Goal: Navigation & Orientation: Find specific page/section

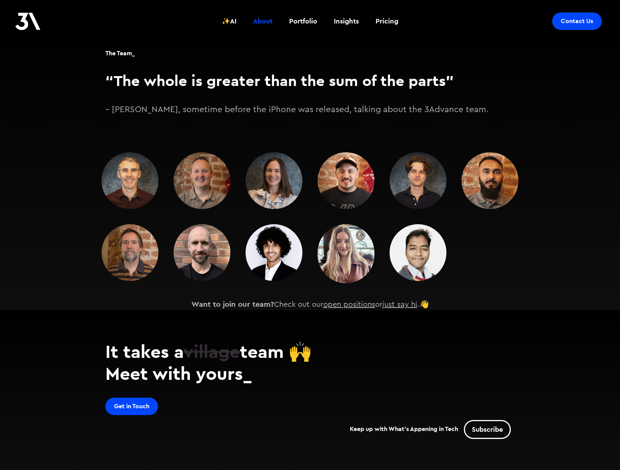
scroll to position [1023, 0]
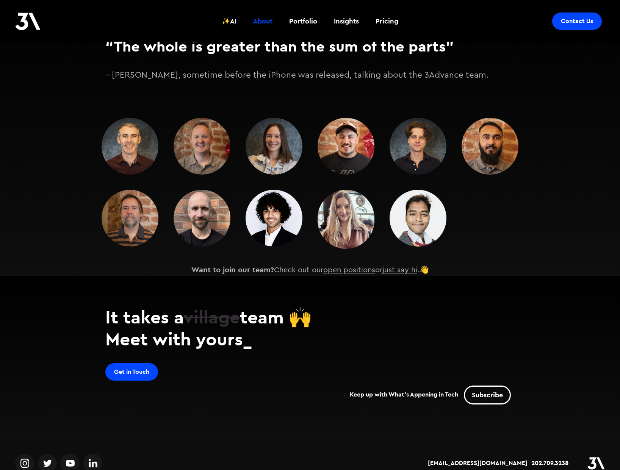
click at [512, 195] on div at bounding box center [310, 183] width 417 height 131
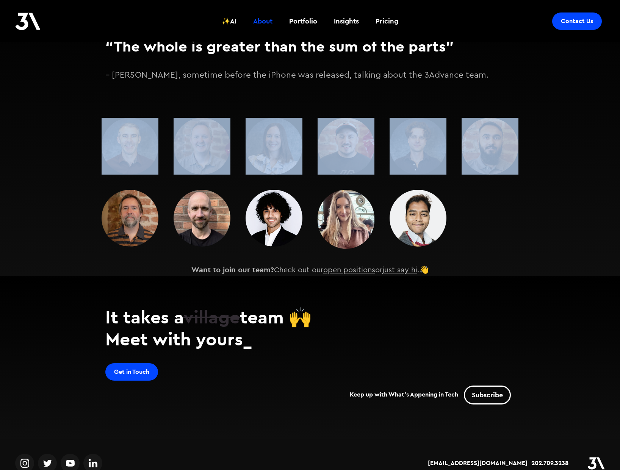
drag, startPoint x: 87, startPoint y: 87, endPoint x: 553, endPoint y: 222, distance: 485.3
click at [553, 222] on section "The Team_ “The whole is greater than the sum of the parts” – [PERSON_NAME], som…" at bounding box center [310, 131] width 620 height 290
click at [517, 228] on div at bounding box center [310, 183] width 417 height 131
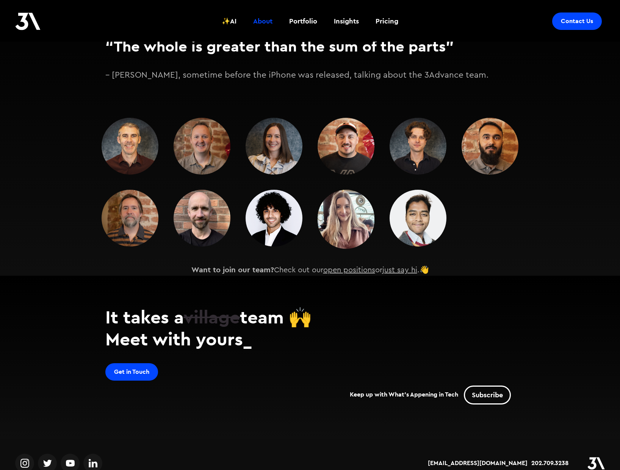
click at [502, 83] on section "The Team_ “The whole is greater than the sum of the parts” – [PERSON_NAME], som…" at bounding box center [310, 131] width 620 height 290
click at [491, 165] on div at bounding box center [310, 183] width 417 height 131
click at [523, 210] on section "The Team_ “The whole is greater than the sum of the parts” – [PERSON_NAME], som…" at bounding box center [310, 131] width 620 height 290
click at [480, 217] on div at bounding box center [310, 183] width 417 height 131
click at [543, 227] on section "The Team_ “The whole is greater than the sum of the parts” – [PERSON_NAME], som…" at bounding box center [310, 131] width 620 height 290
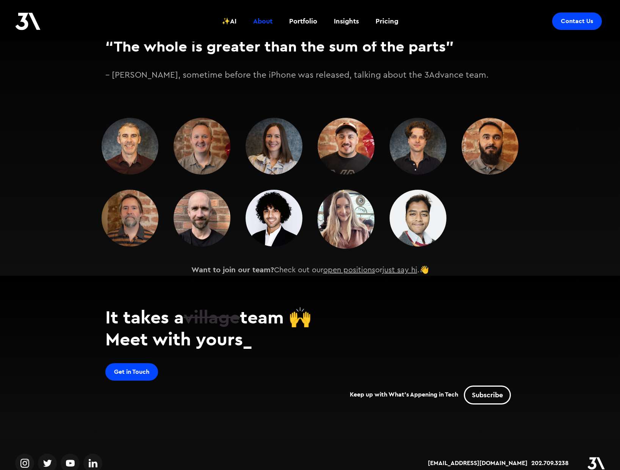
click at [198, 141] on img at bounding box center [201, 146] width 57 height 57
click at [131, 124] on img at bounding box center [130, 146] width 57 height 57
click at [85, 49] on div "The Team_ “The whole is greater than the sum of the parts” – [PERSON_NAME], som…" at bounding box center [310, 40] width 454 height 109
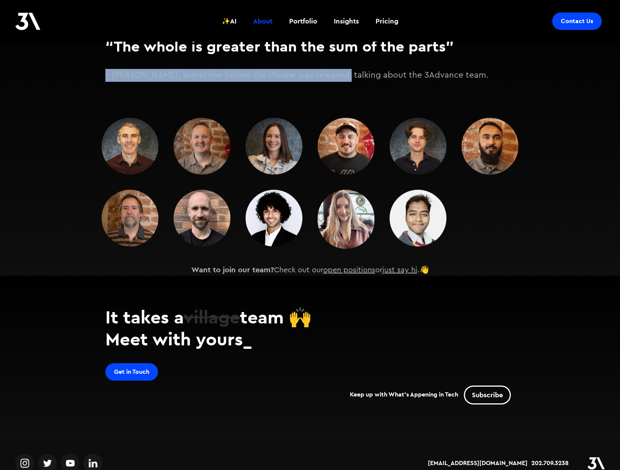
drag, startPoint x: 100, startPoint y: 64, endPoint x: 330, endPoint y: 55, distance: 230.1
click at [330, 55] on div "The Team_ “The whole is greater than the sum of the parts” – [PERSON_NAME], som…" at bounding box center [310, 40] width 454 height 109
